Goal: Task Accomplishment & Management: Use online tool/utility

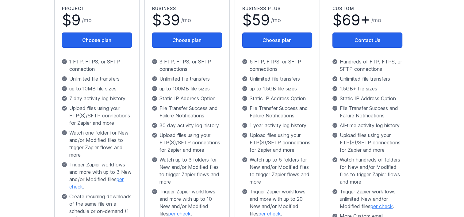
scroll to position [123, 0]
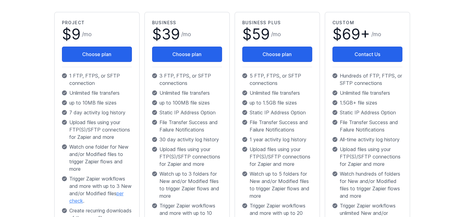
click at [46, 130] on div "Plans Monitor and transfer files automatically with FTP, FTPS, and SFTP. Integr…" at bounding box center [232, 143] width 373 height 430
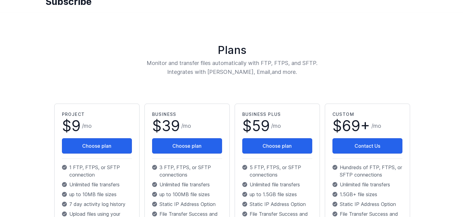
scroll to position [0, 0]
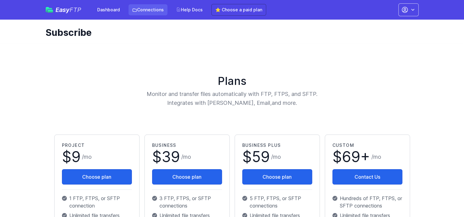
drag, startPoint x: 138, startPoint y: 8, endPoint x: 144, endPoint y: 10, distance: 5.9
click at [138, 8] on link "Connections" at bounding box center [148, 9] width 39 height 11
click at [147, 9] on link "Connections" at bounding box center [148, 9] width 39 height 11
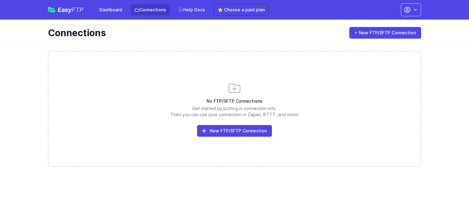
click at [237, 133] on link "New FTP/SFTP Connection" at bounding box center [234, 131] width 75 height 12
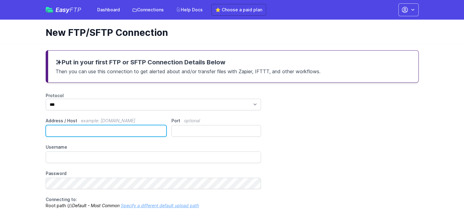
click at [70, 134] on input "Address / Host example: [DOMAIN_NAME]" at bounding box center [106, 131] width 121 height 12
paste input "**********"
type input "**********"
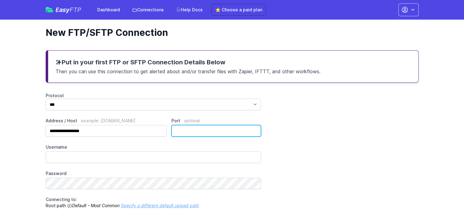
click at [191, 134] on input "Port optional" at bounding box center [217, 131] width 90 height 12
type input "**"
click at [376, 150] on div "**********" at bounding box center [232, 151] width 373 height 116
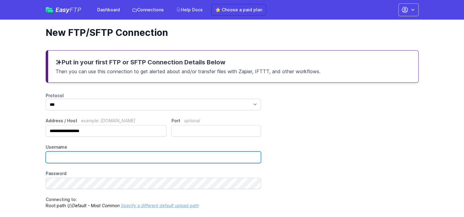
click at [129, 158] on input "Username" at bounding box center [154, 158] width 216 height 12
type input "**********"
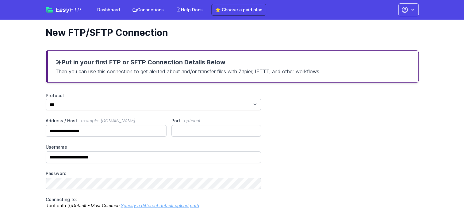
click at [345, 173] on div "**********" at bounding box center [232, 151] width 373 height 116
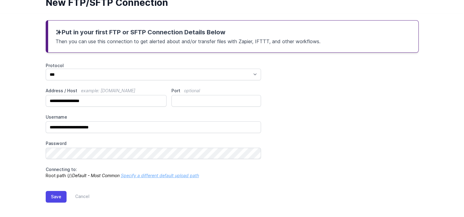
scroll to position [32, 0]
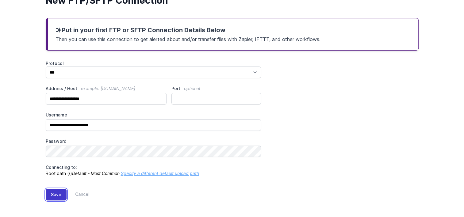
click at [58, 196] on button "Save" at bounding box center [56, 195] width 21 height 12
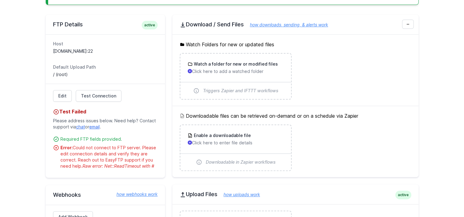
scroll to position [123, 0]
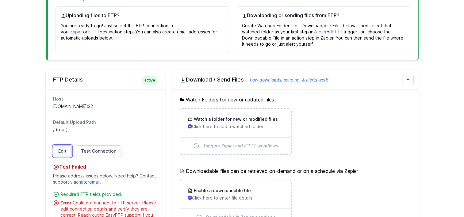
click at [58, 150] on link "Edit" at bounding box center [62, 151] width 19 height 12
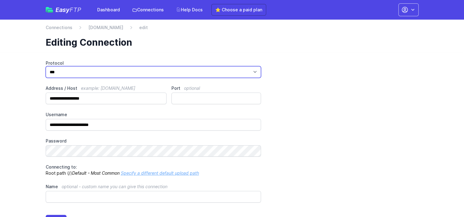
click at [84, 74] on select "*** **** ****" at bounding box center [154, 72] width 216 height 12
select select "****"
click at [46, 66] on select "*** **** ****" at bounding box center [154, 72] width 216 height 12
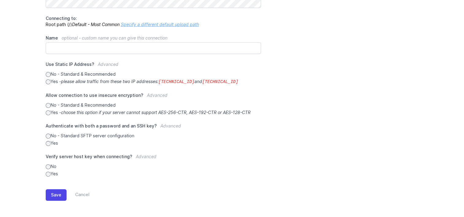
scroll to position [149, 0]
click at [53, 195] on button "Save" at bounding box center [56, 195] width 21 height 12
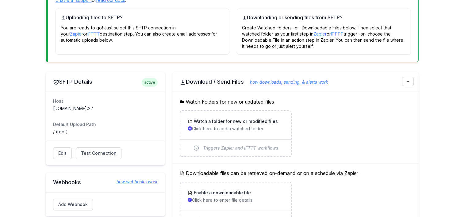
scroll to position [123, 0]
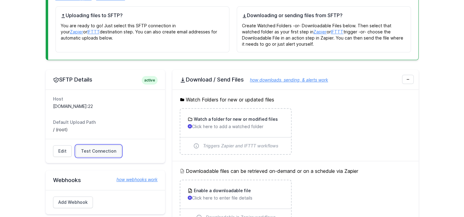
click at [93, 148] on span "Test Connection" at bounding box center [98, 151] width 35 height 6
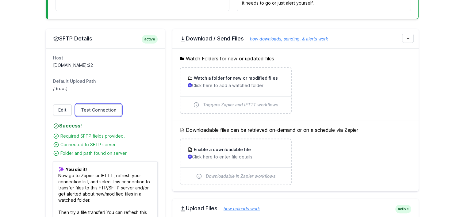
scroll to position [153, 0]
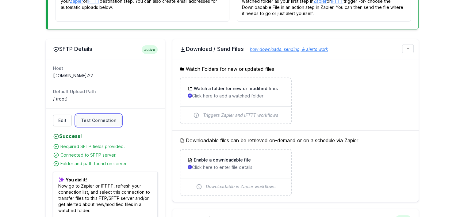
click at [102, 119] on span "Test Connection" at bounding box center [98, 121] width 35 height 6
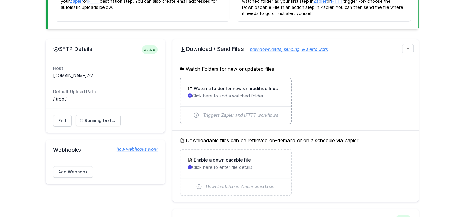
click at [242, 95] on p "Click here to add a watched folder" at bounding box center [236, 96] width 96 height 6
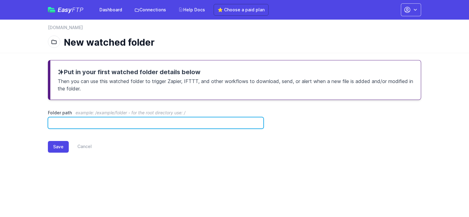
click at [103, 124] on input "Folder path example: /example/folder - for the root directory use: /" at bounding box center [156, 123] width 216 height 12
click at [89, 123] on input "Folder path example: /example/folder - for the root directory use: /" at bounding box center [156, 123] width 216 height 12
type input "**********"
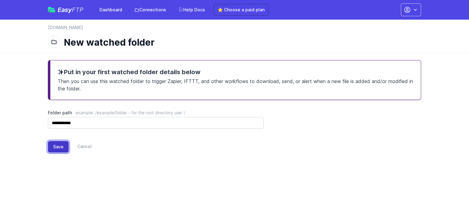
click at [52, 146] on button "Save" at bounding box center [58, 147] width 21 height 12
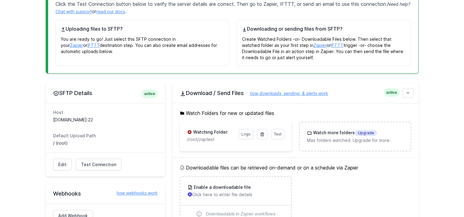
scroll to position [123, 0]
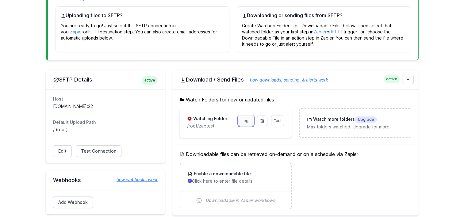
click at [243, 119] on link "Logs" at bounding box center [246, 121] width 15 height 10
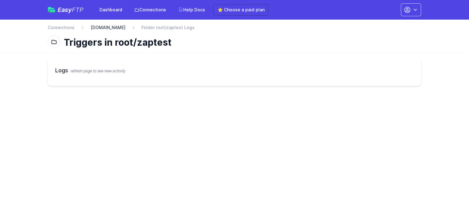
click at [115, 27] on link "[DOMAIN_NAME]" at bounding box center [108, 28] width 35 height 6
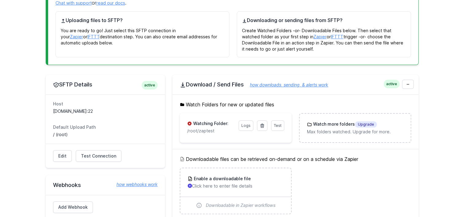
scroll to position [92, 0]
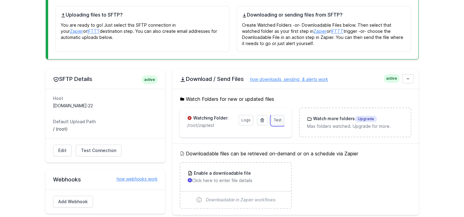
click at [276, 119] on span "Test" at bounding box center [278, 120] width 8 height 5
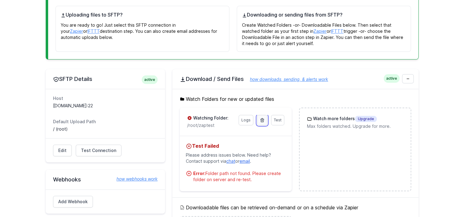
click at [260, 121] on icon at bounding box center [262, 120] width 5 height 5
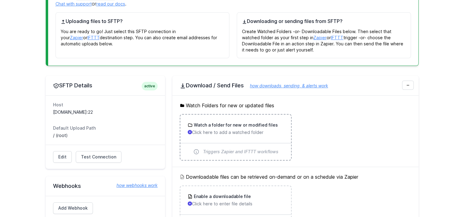
scroll to position [153, 0]
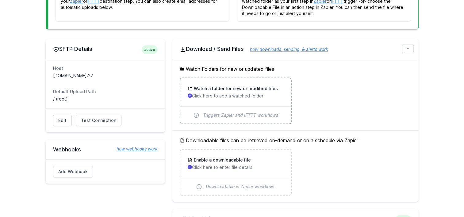
click at [222, 100] on div "Watch a folder for new or modified files Click here to add a watched folder" at bounding box center [235, 92] width 111 height 28
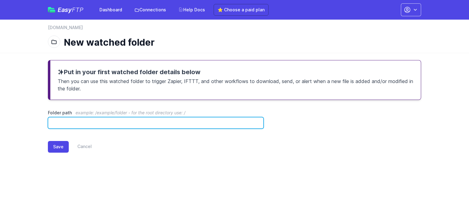
click at [124, 127] on input "Folder path example: /example/folder - for the root directory use: /" at bounding box center [156, 123] width 216 height 12
click at [61, 122] on input "**********" at bounding box center [156, 123] width 216 height 12
type input "*******"
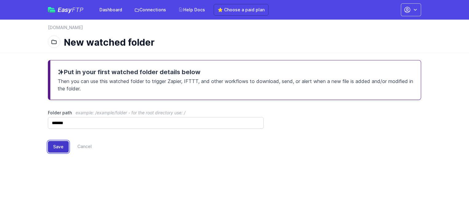
click at [59, 149] on button "Save" at bounding box center [58, 147] width 21 height 12
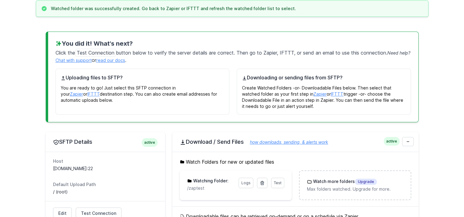
scroll to position [92, 0]
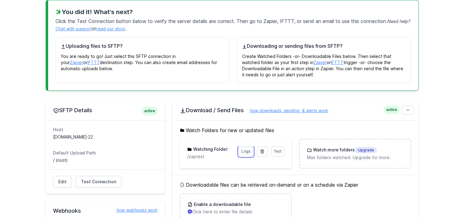
click at [250, 154] on link "Logs" at bounding box center [246, 151] width 15 height 10
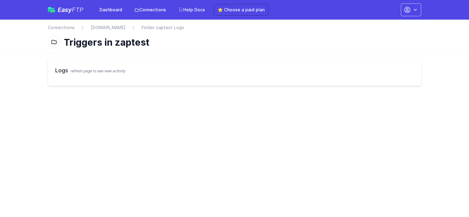
click at [84, 72] on span "refresh page to see new activity" at bounding box center [98, 71] width 55 height 5
click at [150, 10] on link "Connections" at bounding box center [150, 9] width 39 height 11
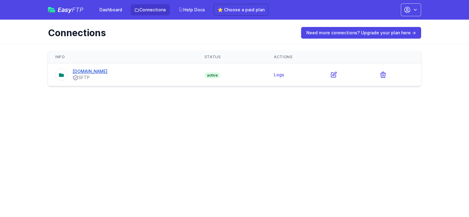
click at [107, 72] on link "[DOMAIN_NAME]" at bounding box center [89, 71] width 35 height 5
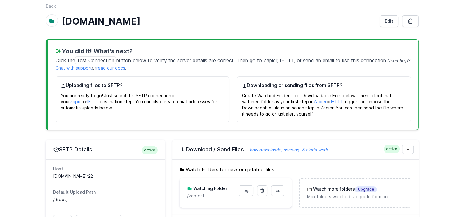
scroll to position [92, 0]
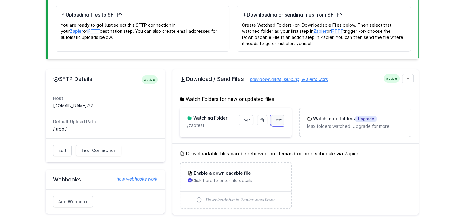
click at [279, 120] on span "Test" at bounding box center [278, 120] width 8 height 5
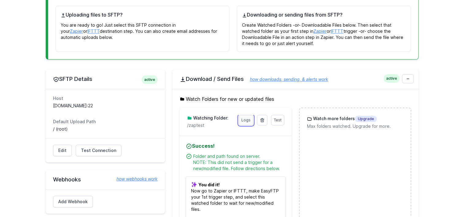
click at [247, 120] on link "Logs" at bounding box center [246, 120] width 15 height 10
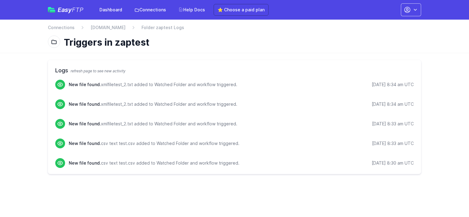
click at [57, 45] on div at bounding box center [54, 42] width 12 height 12
click at [110, 25] on link "[DOMAIN_NAME]" at bounding box center [108, 28] width 35 height 6
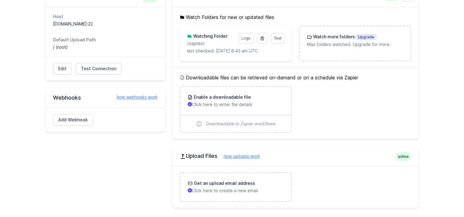
scroll to position [143, 0]
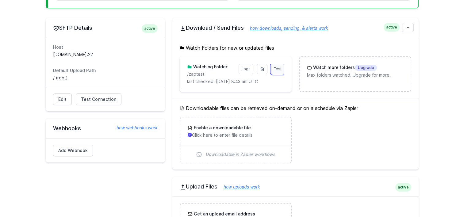
click at [279, 68] on span "Test" at bounding box center [278, 69] width 8 height 5
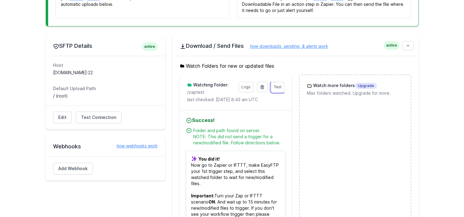
scroll to position [113, 0]
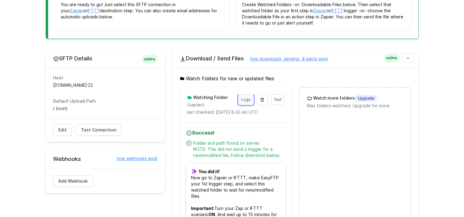
click at [247, 99] on link "Logs" at bounding box center [246, 100] width 15 height 10
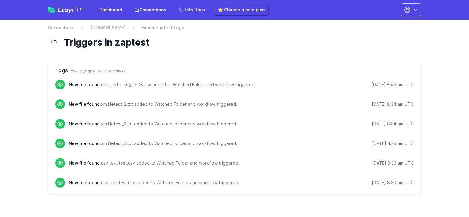
click at [242, 57] on div "Logs refresh page to see new activity New file found. data_zkboeing_1908.csv ad…" at bounding box center [234, 127] width 393 height 149
